Goal: Task Accomplishment & Management: Use online tool/utility

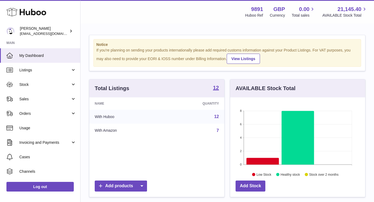
scroll to position [84, 135]
click at [34, 96] on link "Sales" at bounding box center [40, 99] width 80 height 14
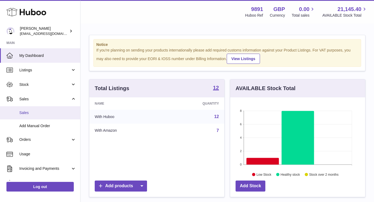
click at [36, 112] on span "Sales" at bounding box center [47, 112] width 57 height 5
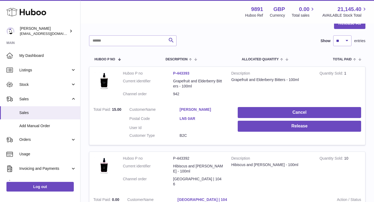
scroll to position [57, 0]
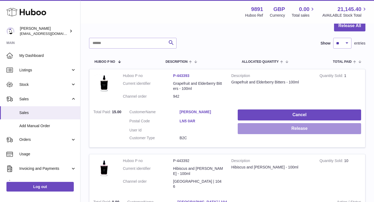
click at [282, 128] on button "Release" at bounding box center [299, 128] width 123 height 11
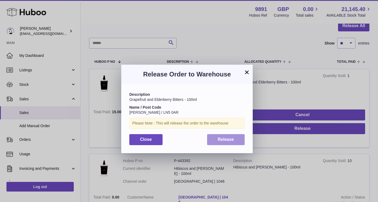
click at [233, 141] on span "Release" at bounding box center [226, 139] width 16 height 5
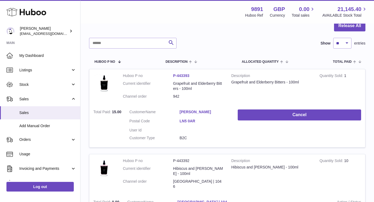
scroll to position [0, 0]
